Goal: Information Seeking & Learning: Learn about a topic

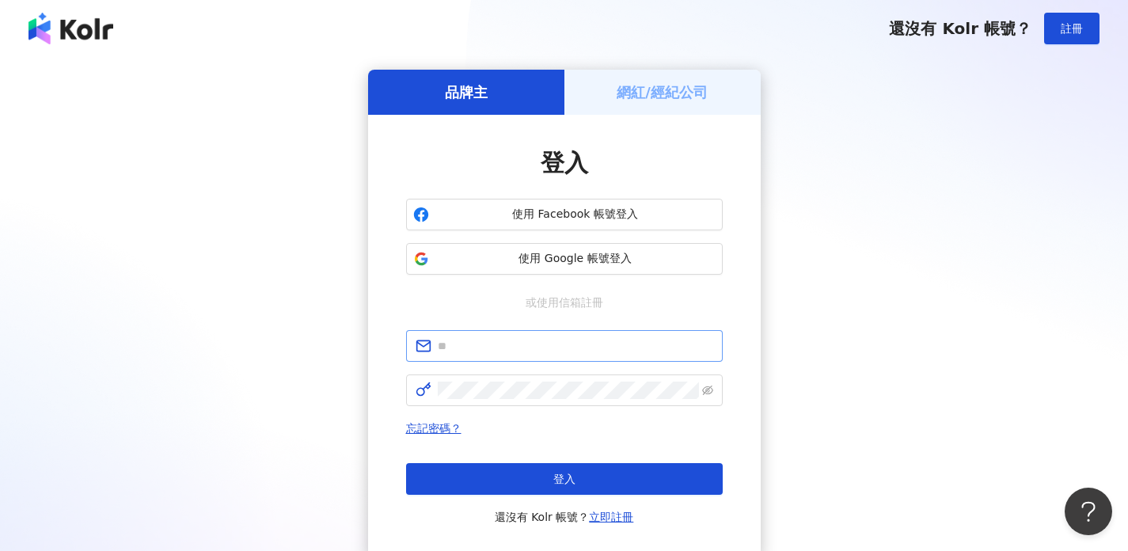
click at [516, 357] on span at bounding box center [564, 346] width 317 height 32
click at [517, 351] on input "text" at bounding box center [575, 345] width 275 height 17
type input "**********"
click button "登入" at bounding box center [564, 479] width 317 height 32
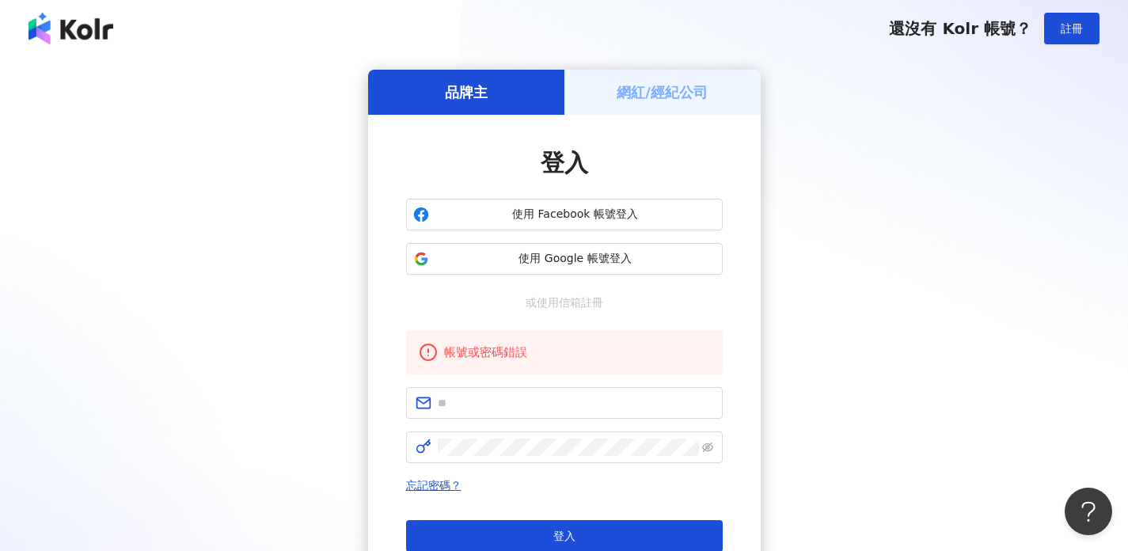
click at [480, 421] on form at bounding box center [564, 425] width 317 height 76
click at [480, 412] on span at bounding box center [564, 403] width 317 height 32
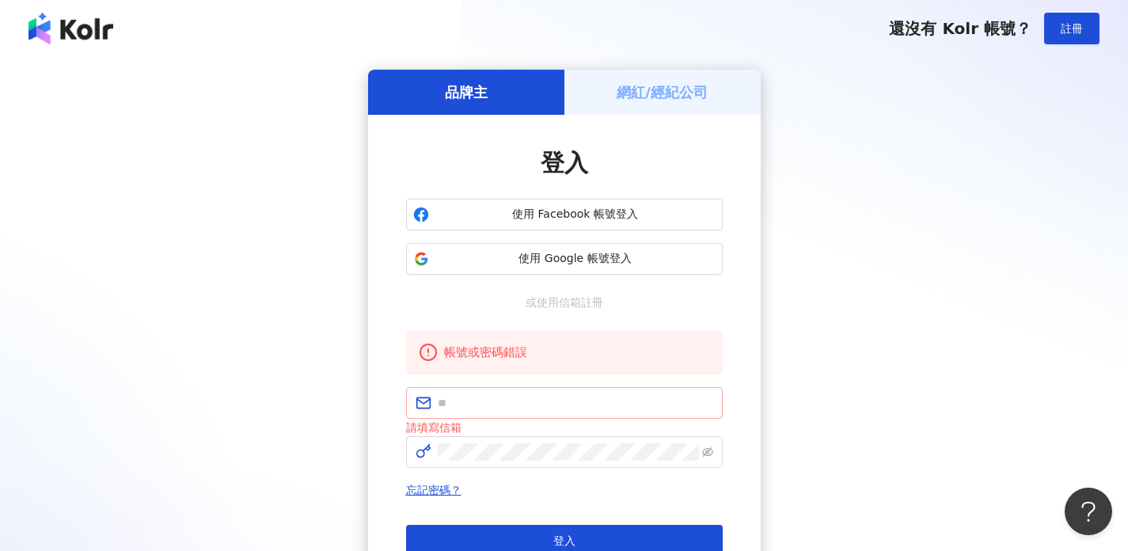
click at [492, 393] on span at bounding box center [564, 403] width 317 height 32
click at [491, 406] on input "text" at bounding box center [575, 402] width 275 height 17
type input "**********"
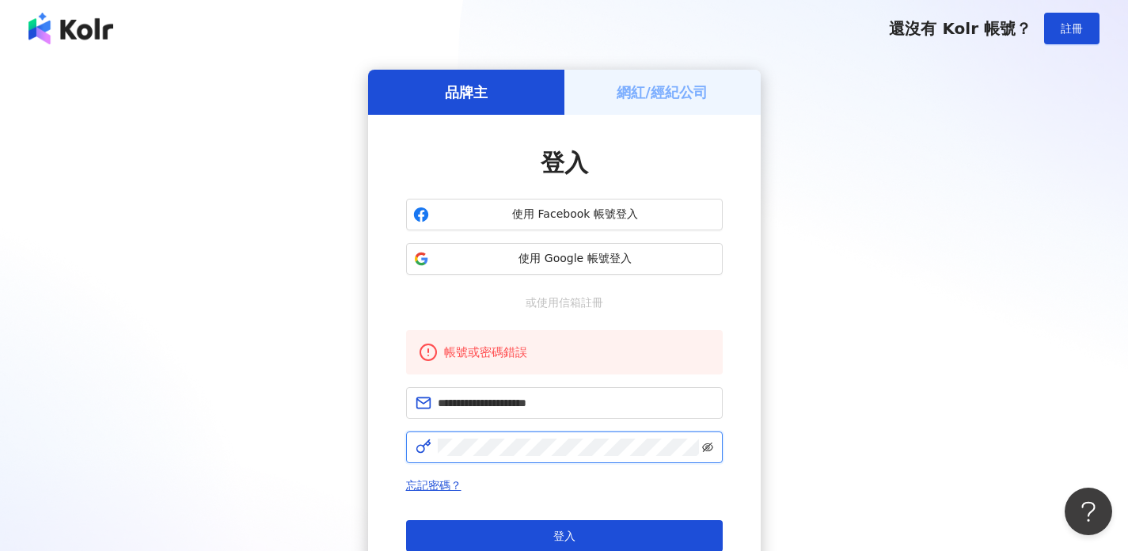
click at [704, 447] on icon "eye-invisible" at bounding box center [707, 447] width 11 height 11
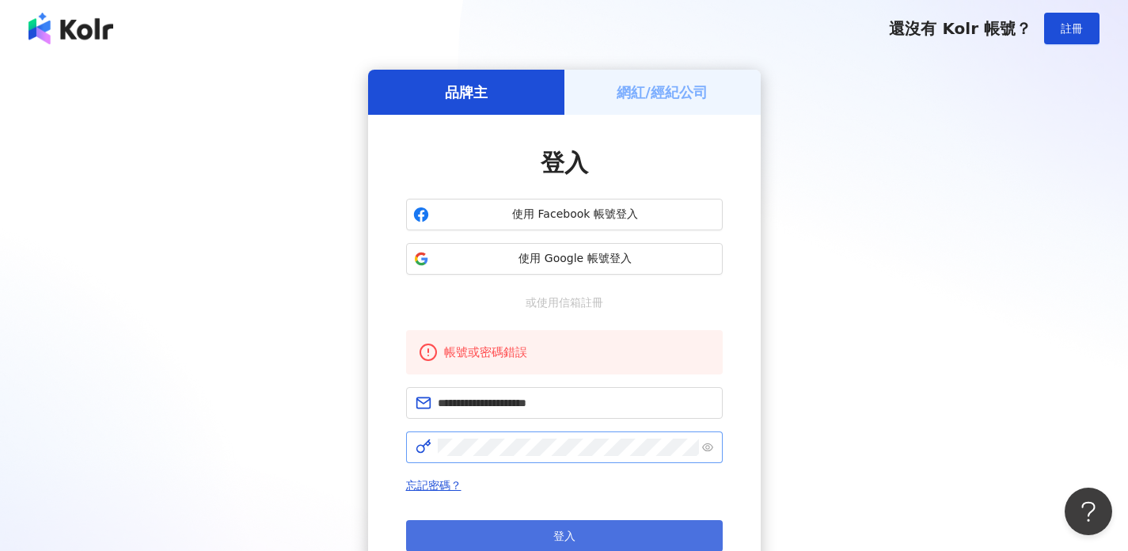
click at [610, 538] on button "登入" at bounding box center [564, 536] width 317 height 32
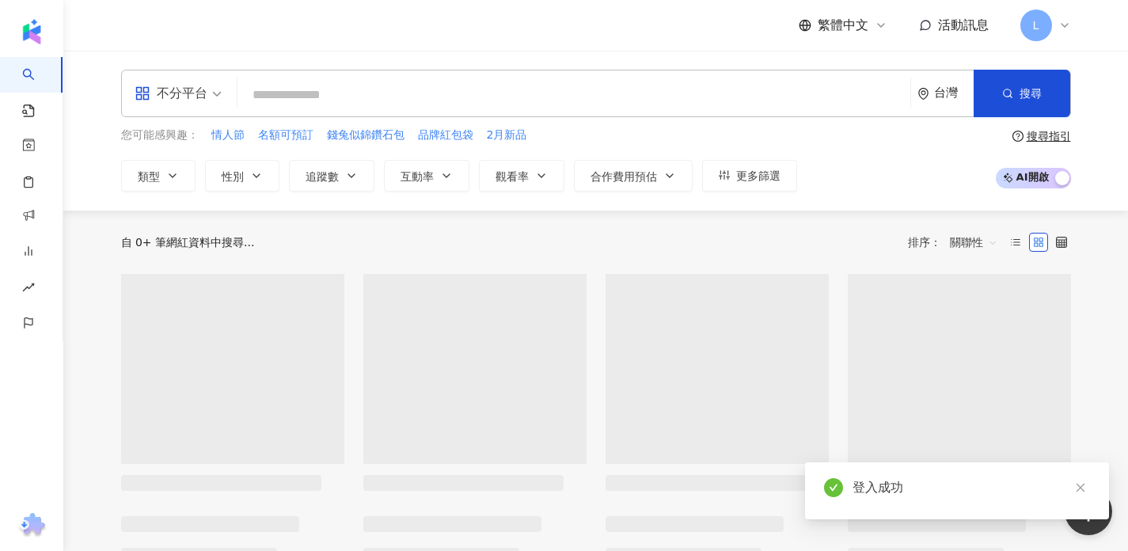
click at [317, 88] on input "search" at bounding box center [574, 95] width 660 height 30
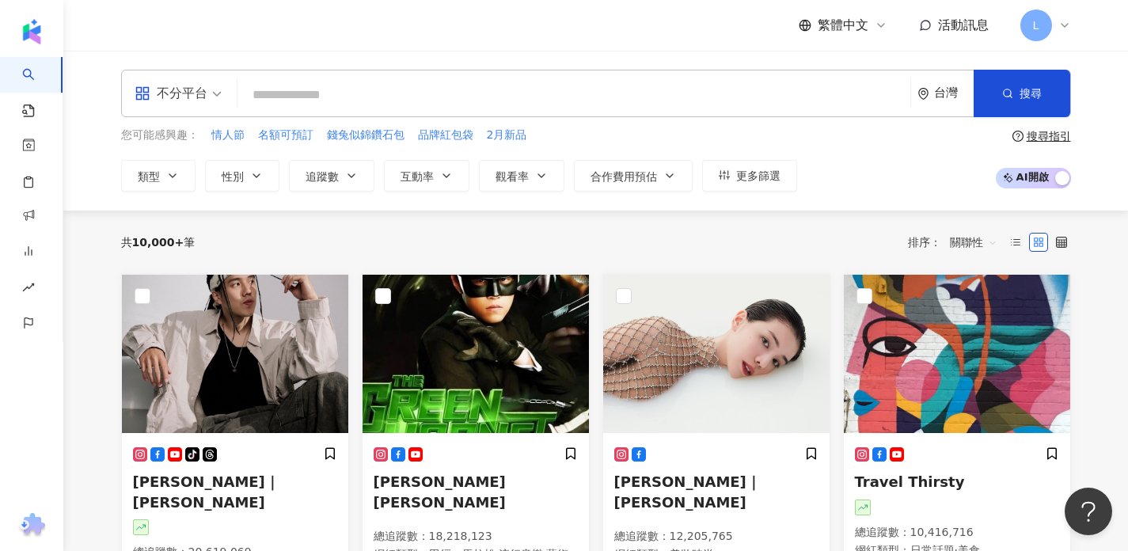
type input "**********"
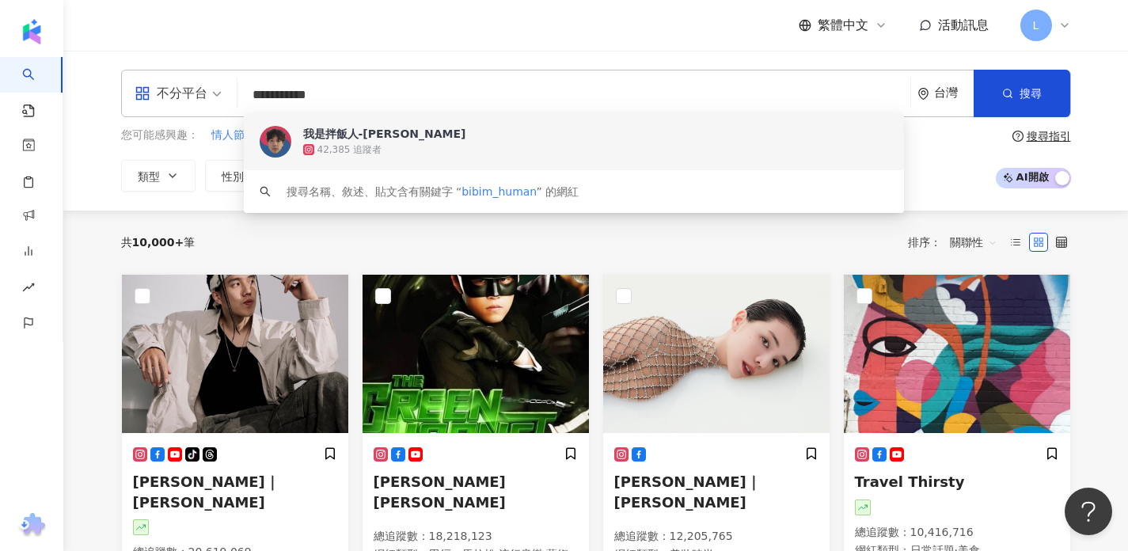
click at [402, 144] on div "42,385 追蹤者" at bounding box center [595, 150] width 585 height 16
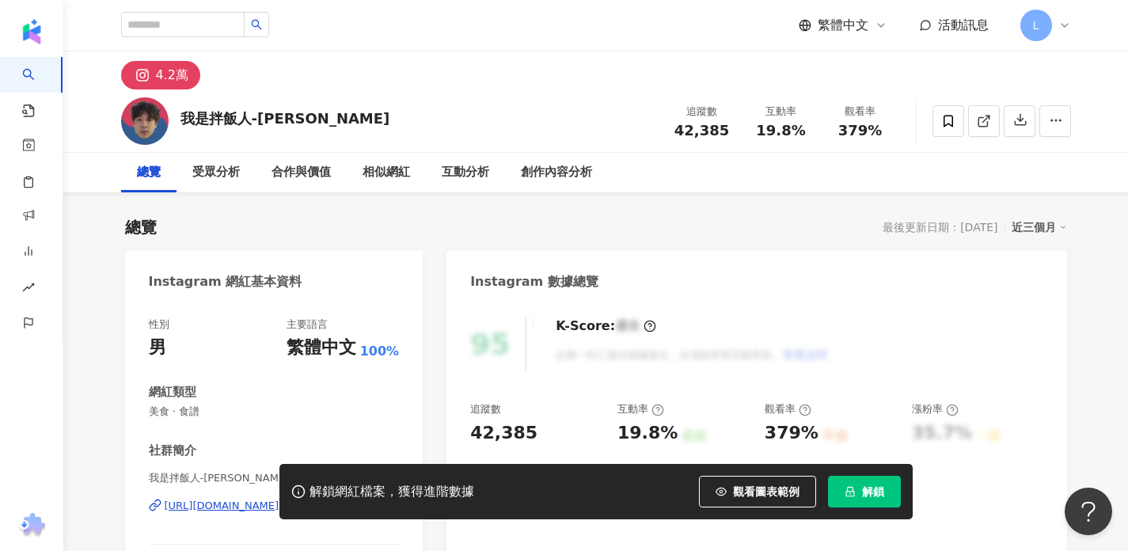
click at [856, 488] on button "解鎖" at bounding box center [864, 492] width 73 height 32
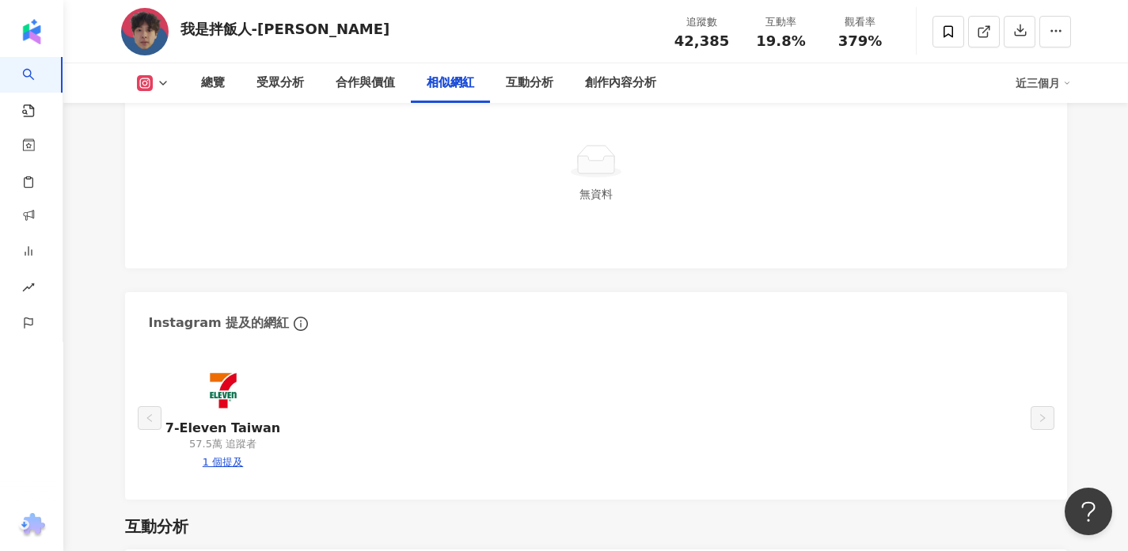
scroll to position [2515, 0]
click at [227, 461] on div "1 個提及" at bounding box center [223, 461] width 40 height 14
type input "*********"
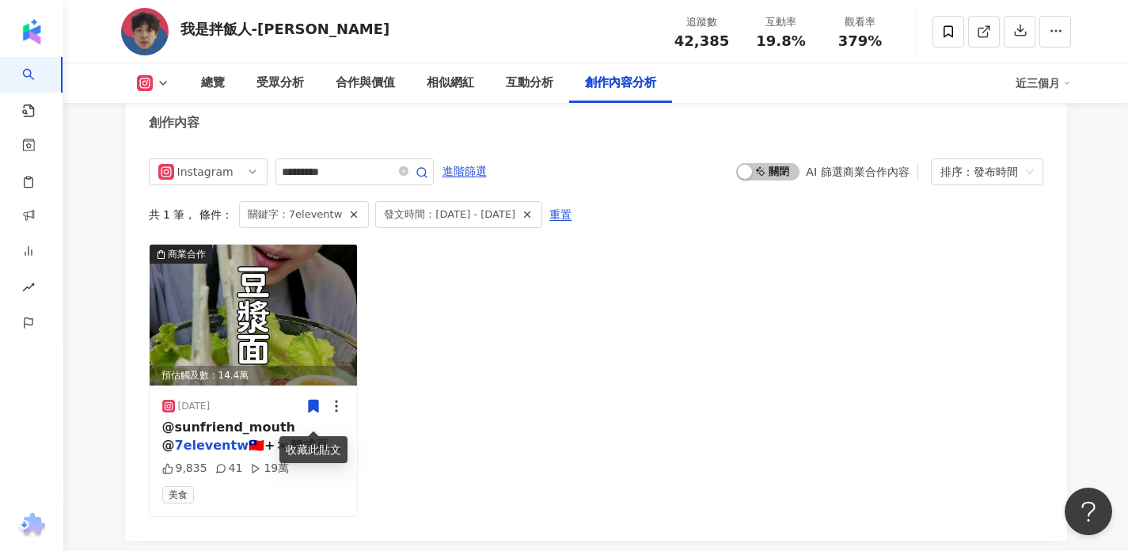
drag, startPoint x: 230, startPoint y: 461, endPoint x: 809, endPoint y: 374, distance: 586.0
click at [298, 298] on img at bounding box center [254, 315] width 208 height 141
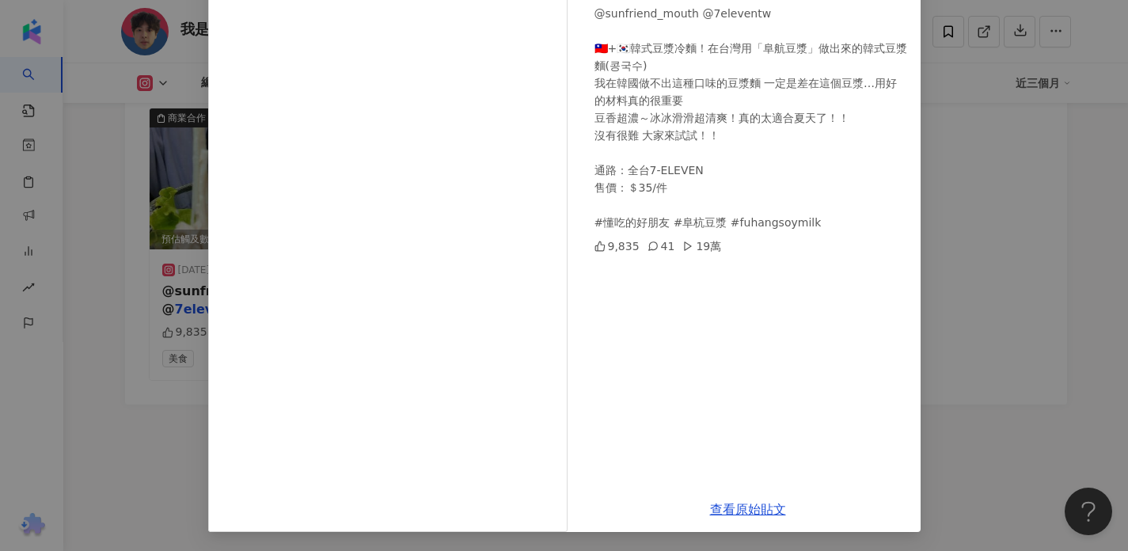
scroll to position [4835, 0]
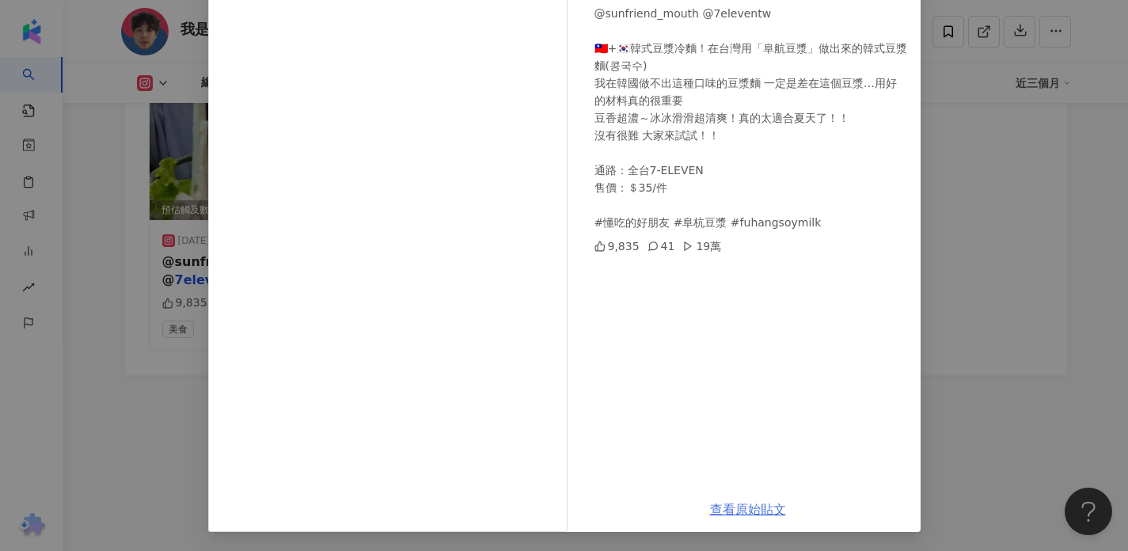
click at [762, 513] on link "查看原始貼文" at bounding box center [748, 509] width 76 height 15
click at [983, 69] on div "我是拌飯人-王文慶 2025/7/10 @sunfriend_mouth @7eleventw 🇹🇼+🇰🇷韓式豆漿冷麵！在台灣用「阜航豆漿」做出來的韓式豆漿麵…" at bounding box center [564, 275] width 1128 height 551
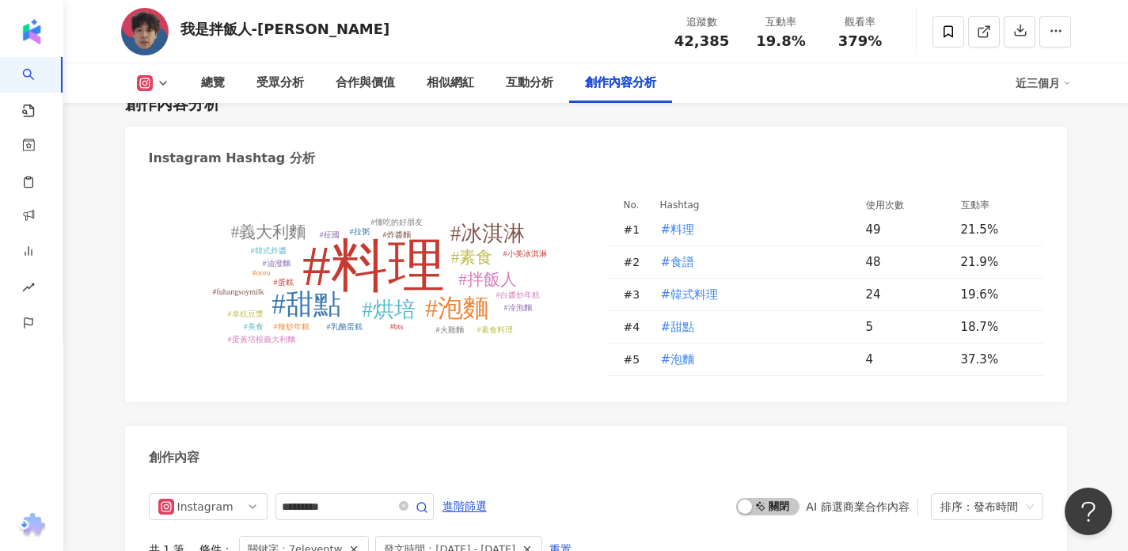
scroll to position [4302, 0]
